Goal: Information Seeking & Learning: Learn about a topic

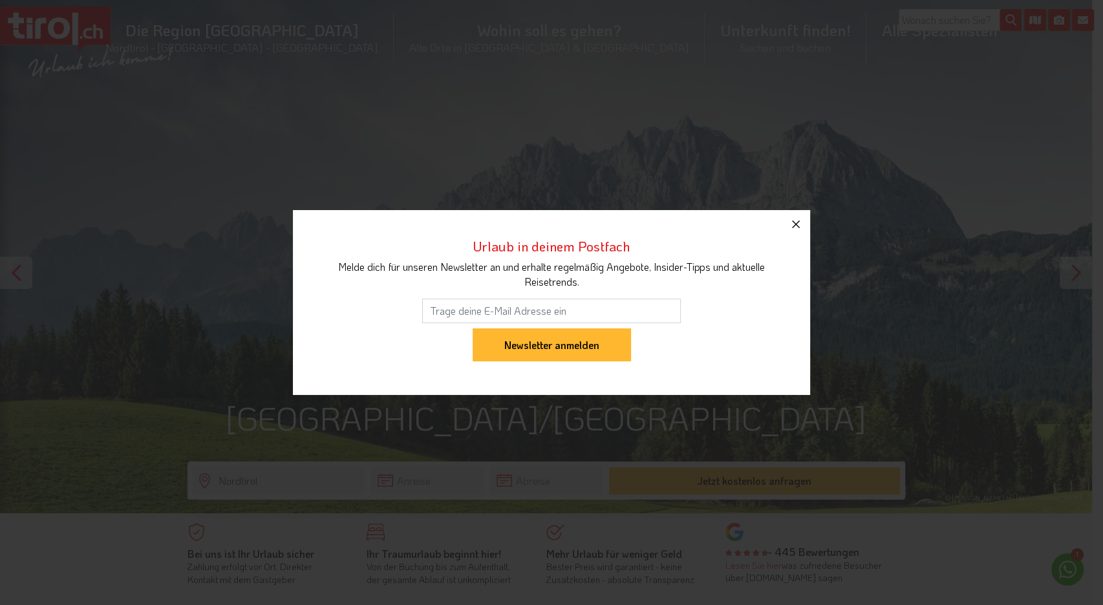
click at [796, 228] on icon "button" at bounding box center [796, 225] width 16 height 16
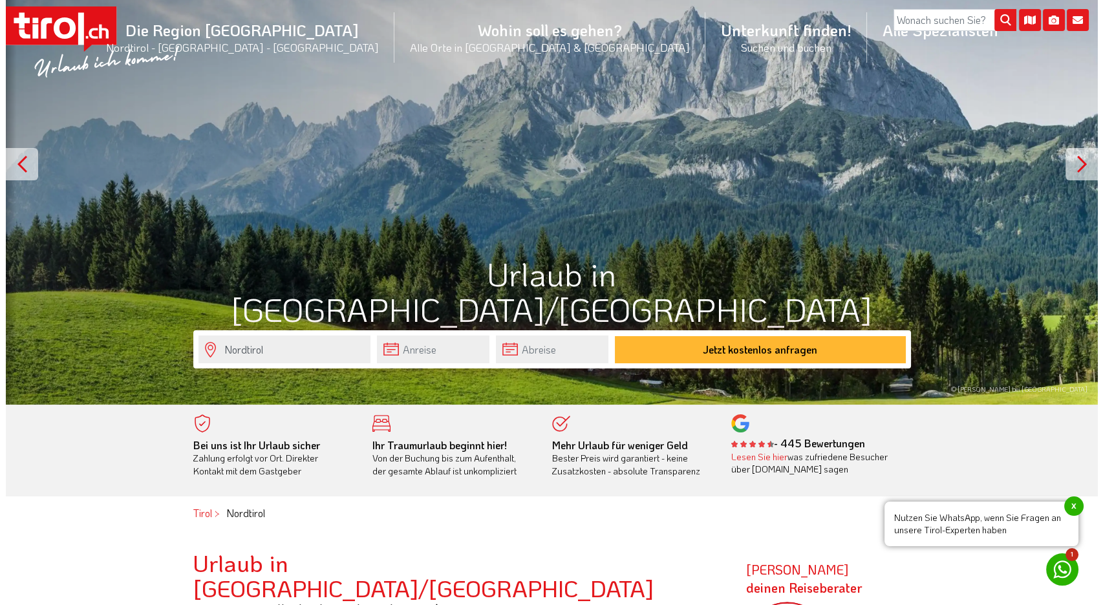
scroll to position [72, 0]
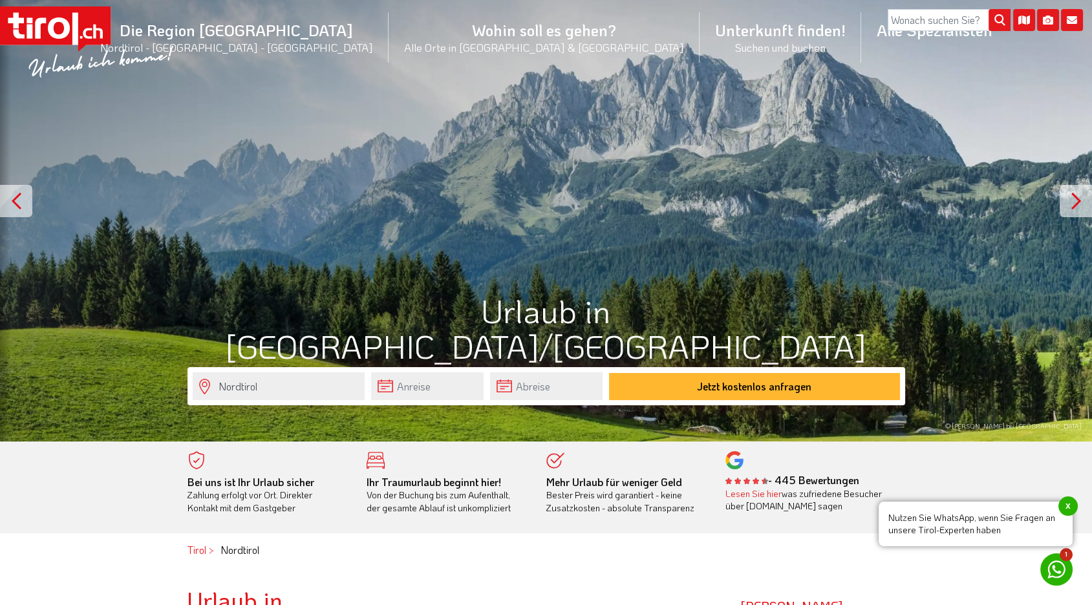
click at [1069, 197] on div at bounding box center [1076, 201] width 32 height 32
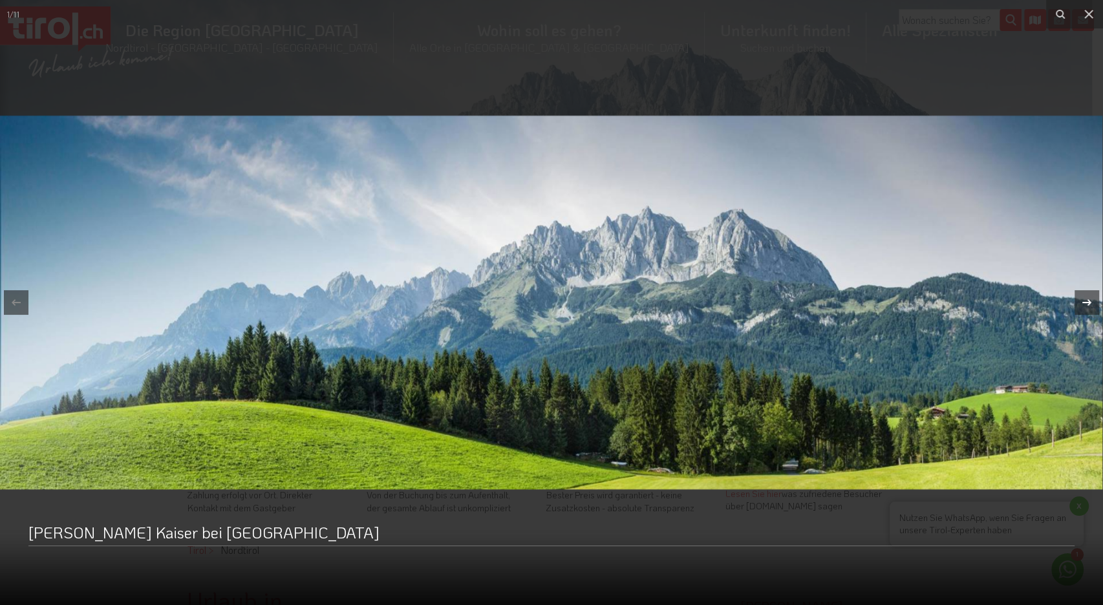
click at [1089, 304] on icon at bounding box center [1086, 302] width 9 height 6
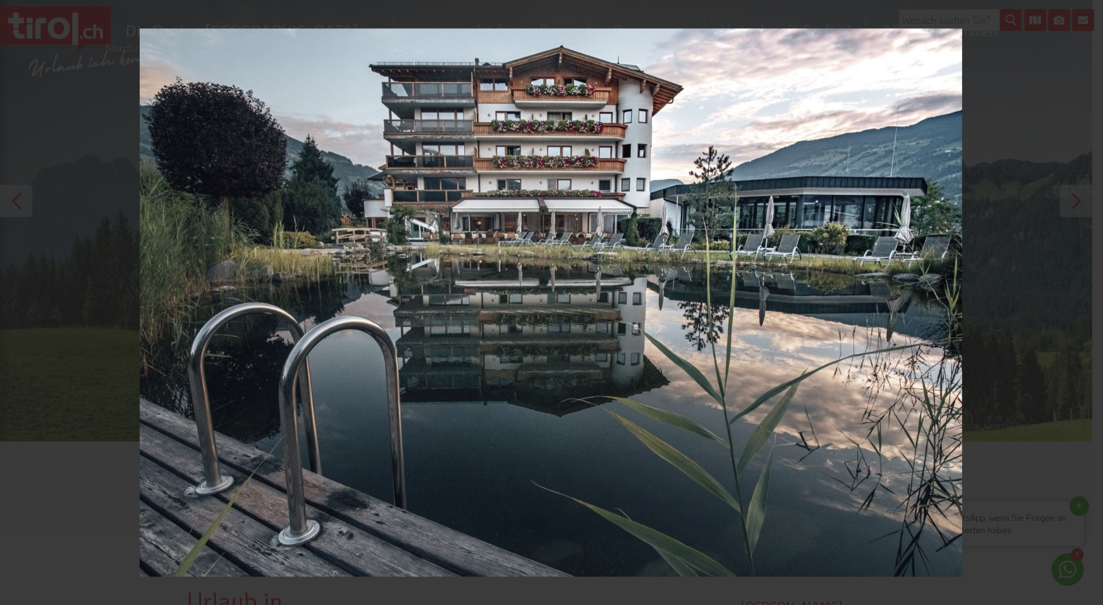
click at [1083, 297] on icon at bounding box center [1087, 303] width 16 height 16
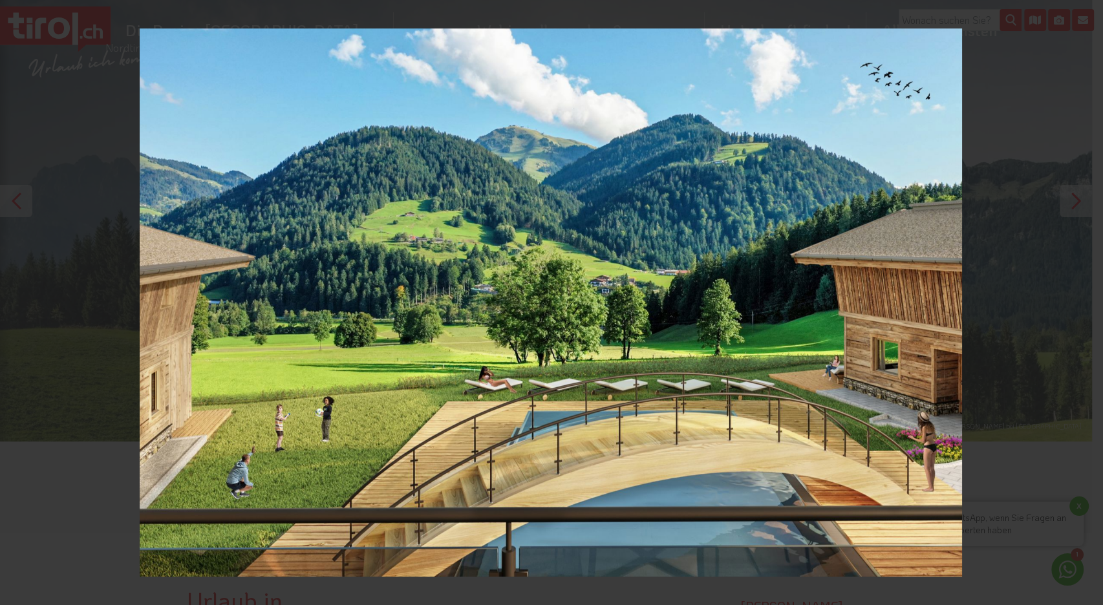
click at [1083, 297] on div "3 / 11 Beim Hochfilzer | Hotel & Premium-Chalets - [GEOGRAPHIC_DATA] - [GEOGRAP…" at bounding box center [551, 302] width 1103 height 605
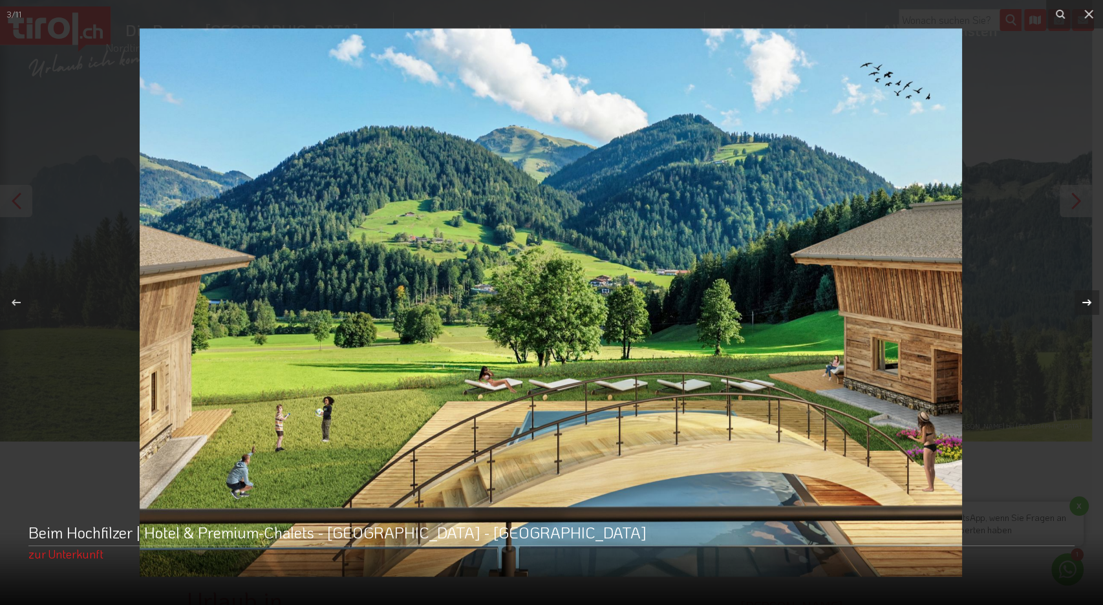
click at [1082, 304] on icon at bounding box center [1087, 303] width 16 height 16
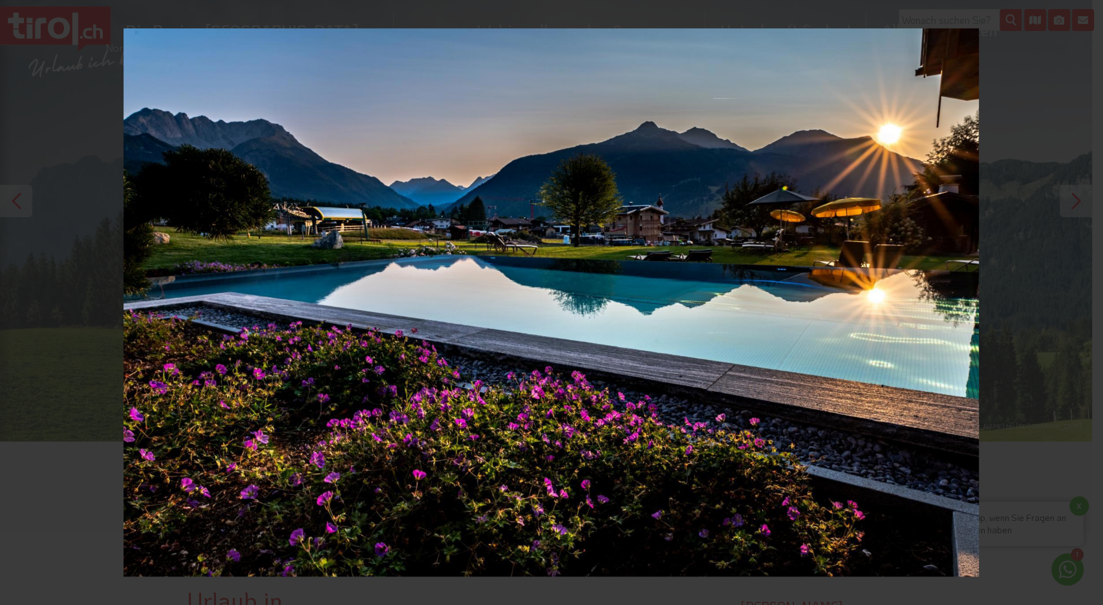
click at [1082, 304] on div "4 / 11 Romantik Hotel Spielmann - [GEOGRAPHIC_DATA] - [GEOGRAPHIC_DATA] [GEOGRA…" at bounding box center [551, 302] width 1103 height 605
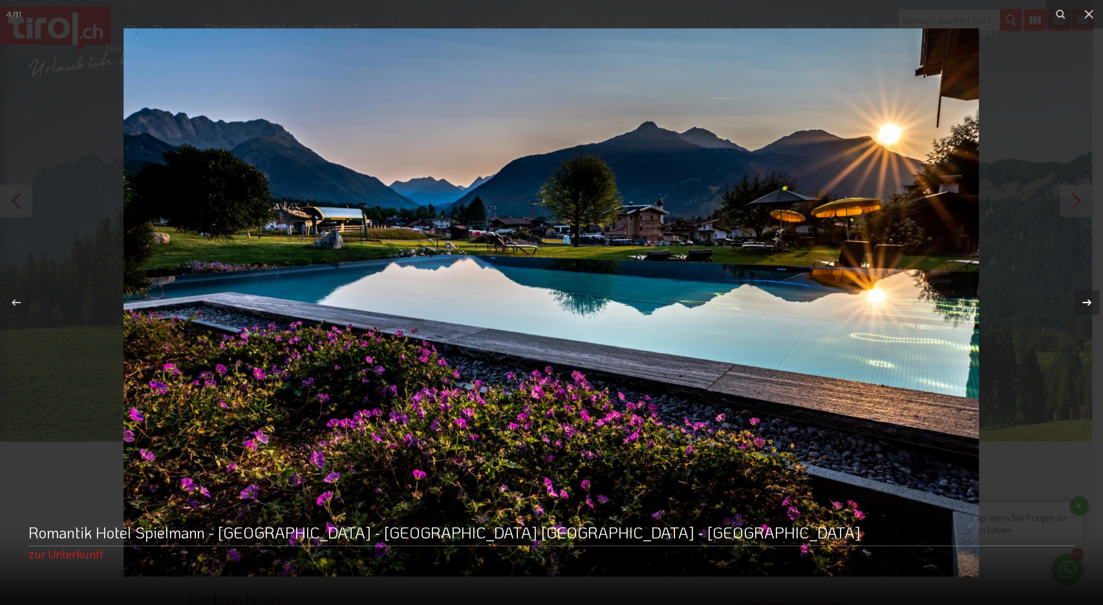
click at [1083, 301] on icon at bounding box center [1087, 303] width 16 height 16
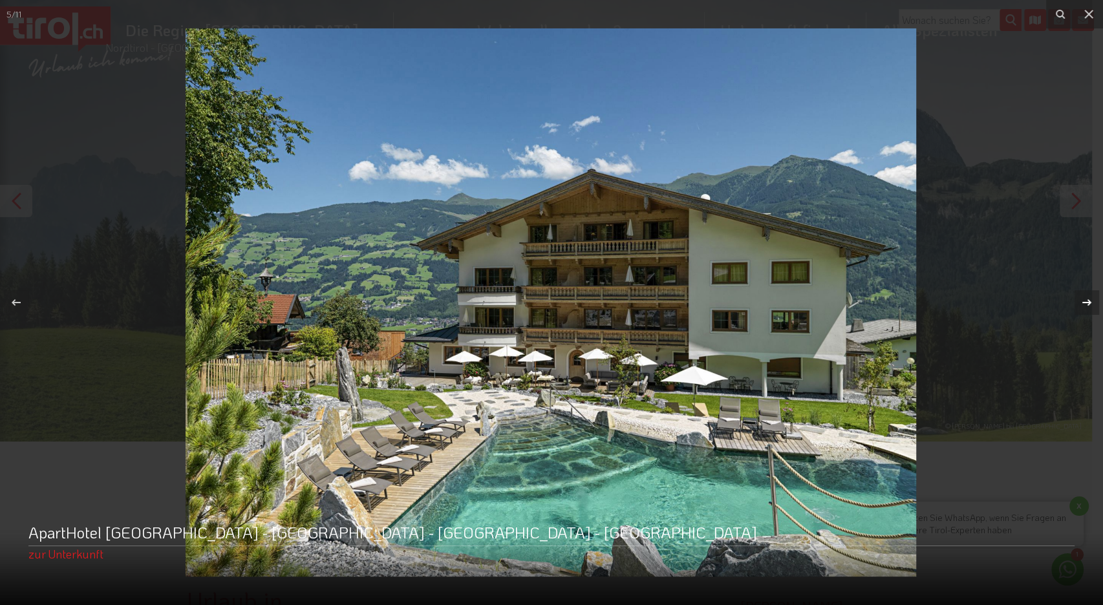
click at [1083, 301] on div "5 / 11 ApartHotel [GEOGRAPHIC_DATA] - [GEOGRAPHIC_DATA] - [GEOGRAPHIC_DATA] - […" at bounding box center [551, 302] width 1103 height 605
click at [1083, 301] on icon at bounding box center [1087, 303] width 16 height 16
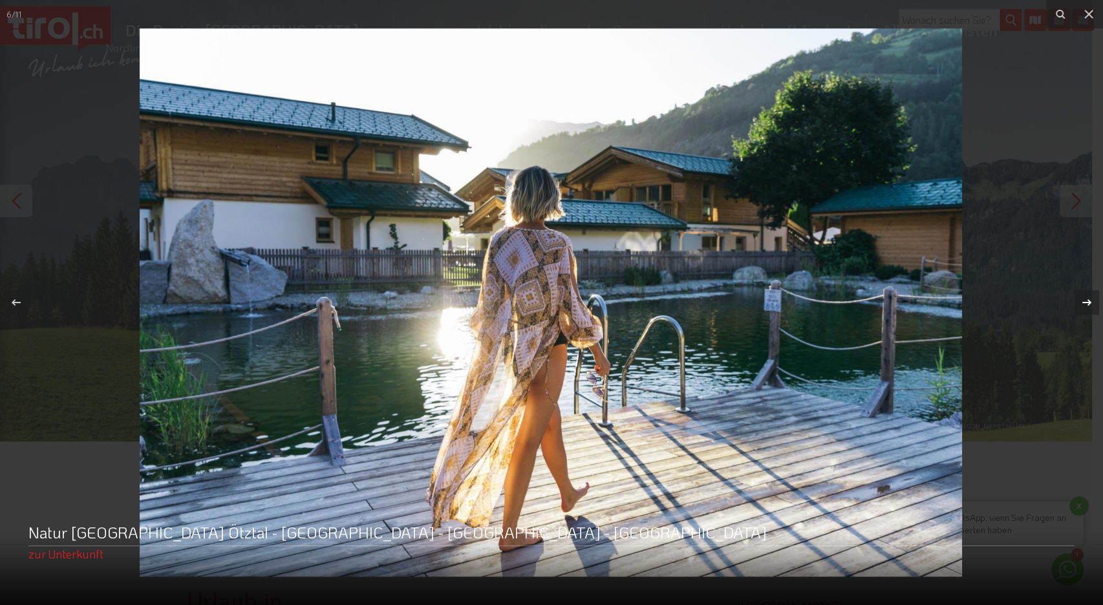
click at [1083, 301] on div "6 / 11 Natur [GEOGRAPHIC_DATA] Ötztal - [GEOGRAPHIC_DATA] - Ötztal - Oetz zur U…" at bounding box center [551, 302] width 1103 height 605
click at [1083, 301] on icon at bounding box center [1087, 303] width 16 height 16
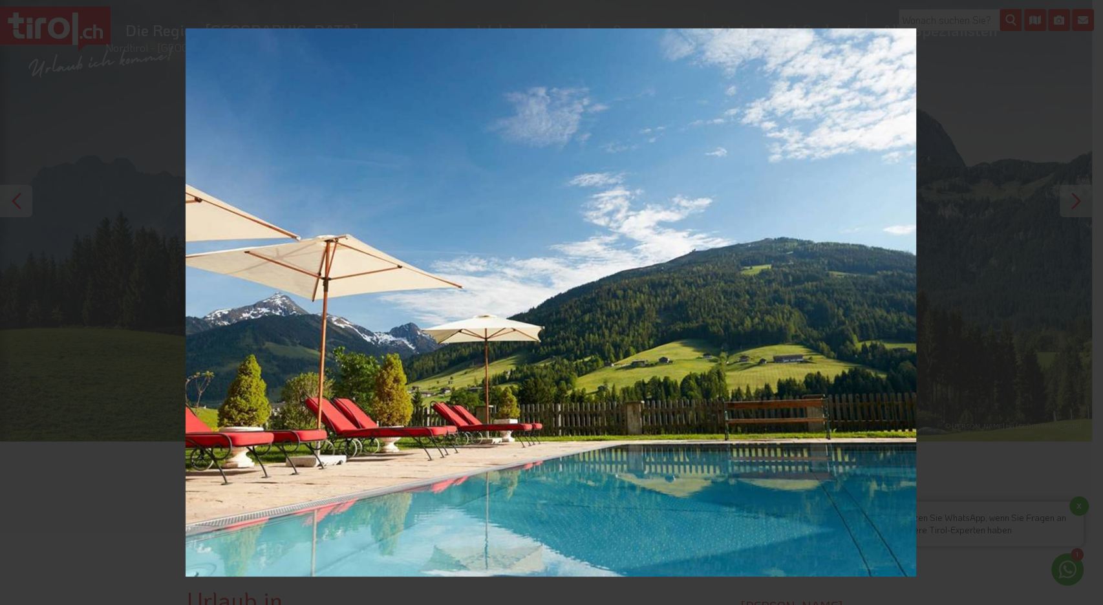
click at [1083, 301] on div "7 / 11 [GEOGRAPHIC_DATA] [GEOGRAPHIC_DATA] - [GEOGRAPHIC_DATA] - [GEOGRAPHIC_DA…" at bounding box center [551, 302] width 1103 height 605
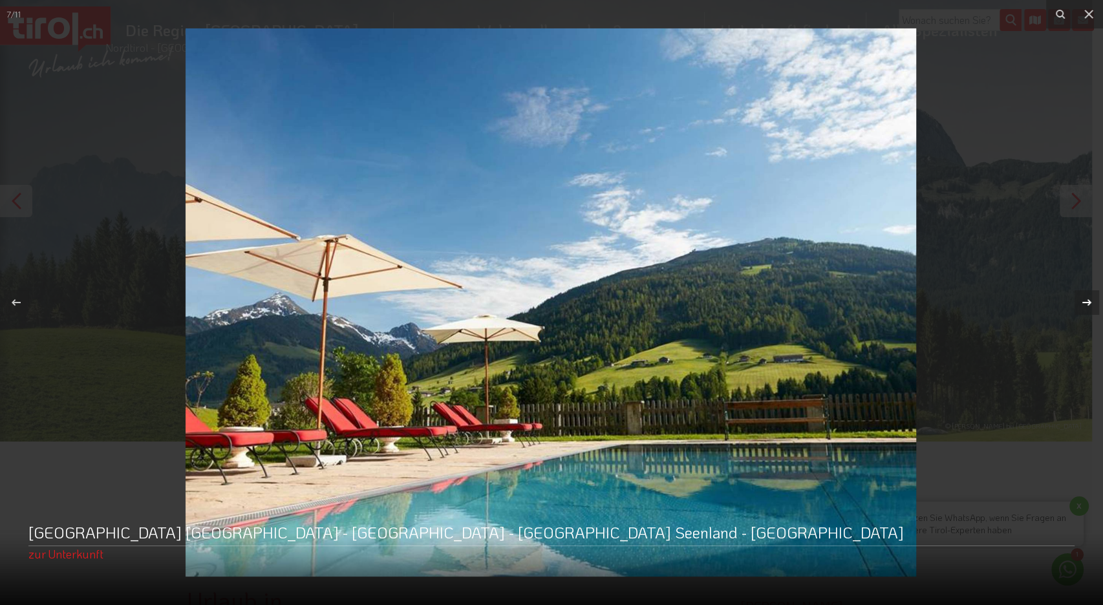
click at [1083, 301] on icon at bounding box center [1087, 303] width 16 height 16
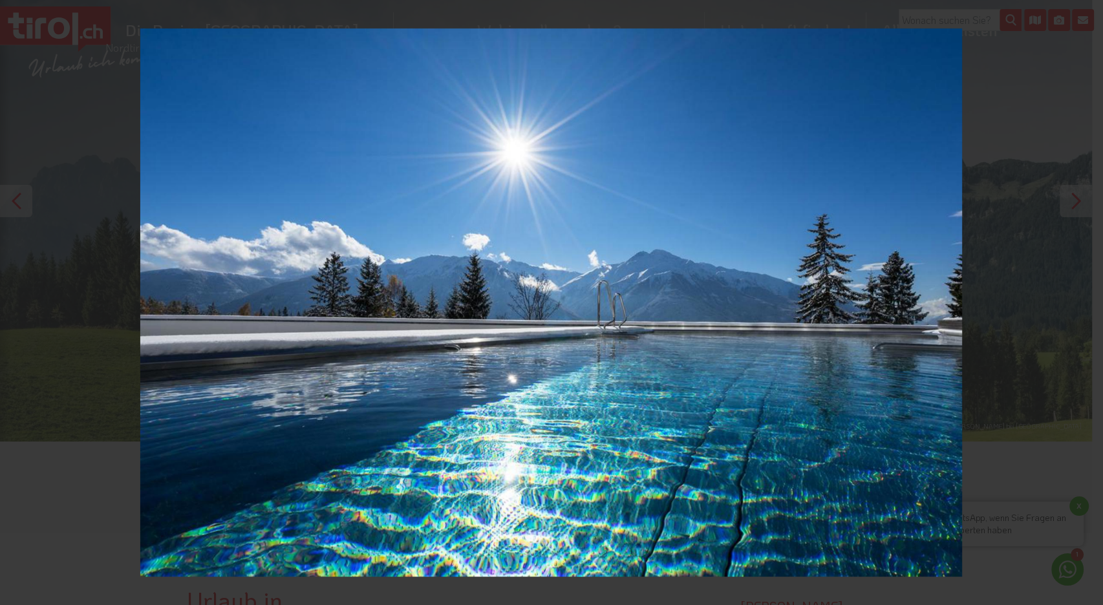
click at [1083, 301] on div "8 / 11 NIDUM Casual [GEOGRAPHIC_DATA] - [GEOGRAPHIC_DATA] - [GEOGRAPHIC_DATA] i…" at bounding box center [551, 302] width 1103 height 605
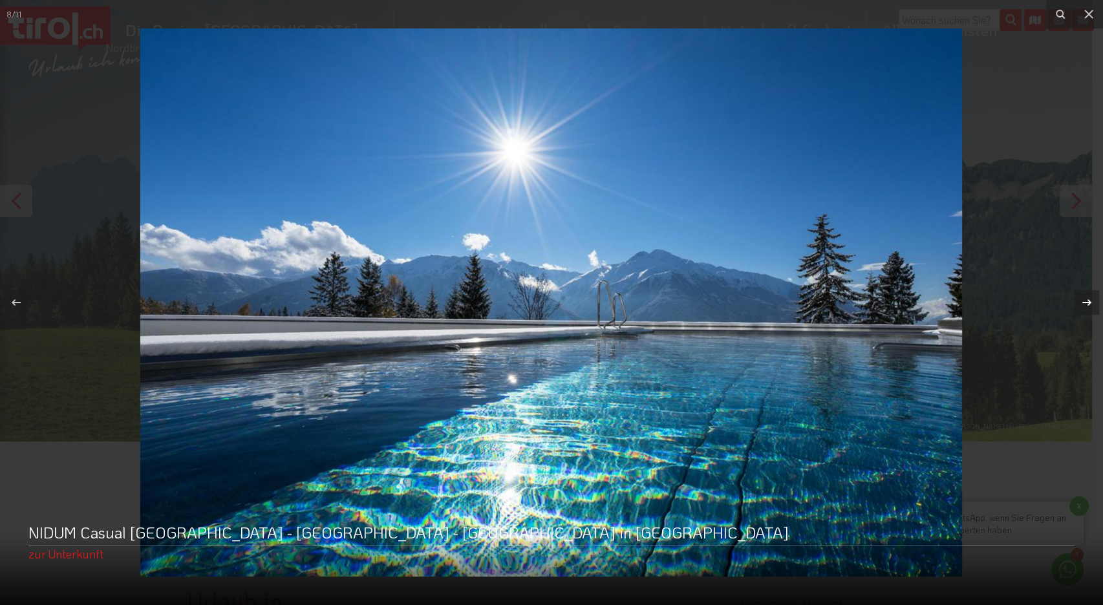
click at [1083, 301] on icon at bounding box center [1087, 303] width 16 height 16
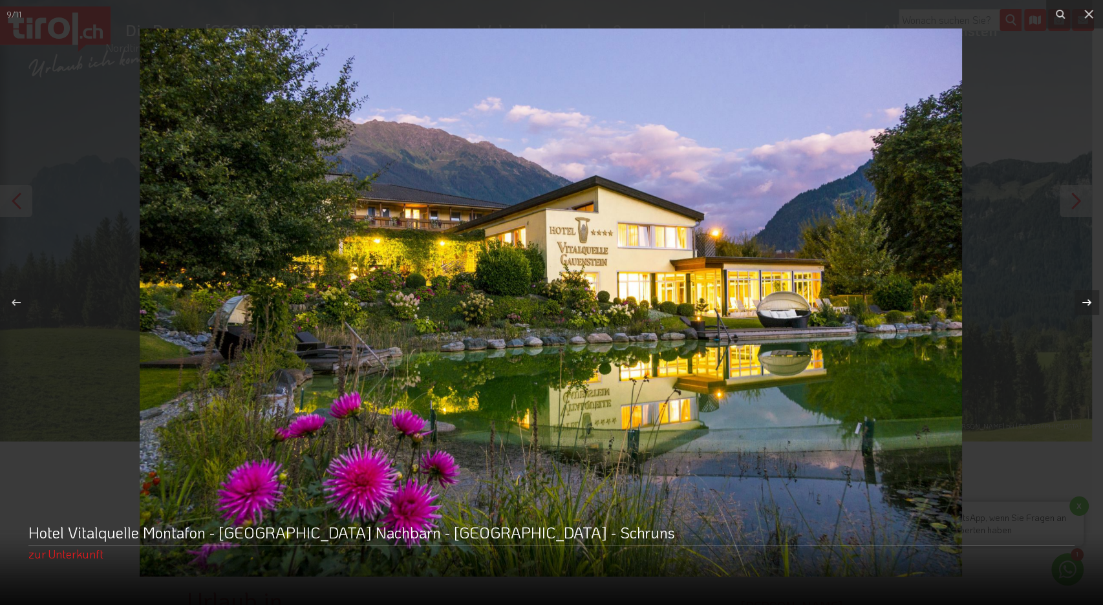
click at [1083, 301] on icon at bounding box center [1087, 303] width 16 height 16
